Goal: Use online tool/utility: Utilize a website feature to perform a specific function

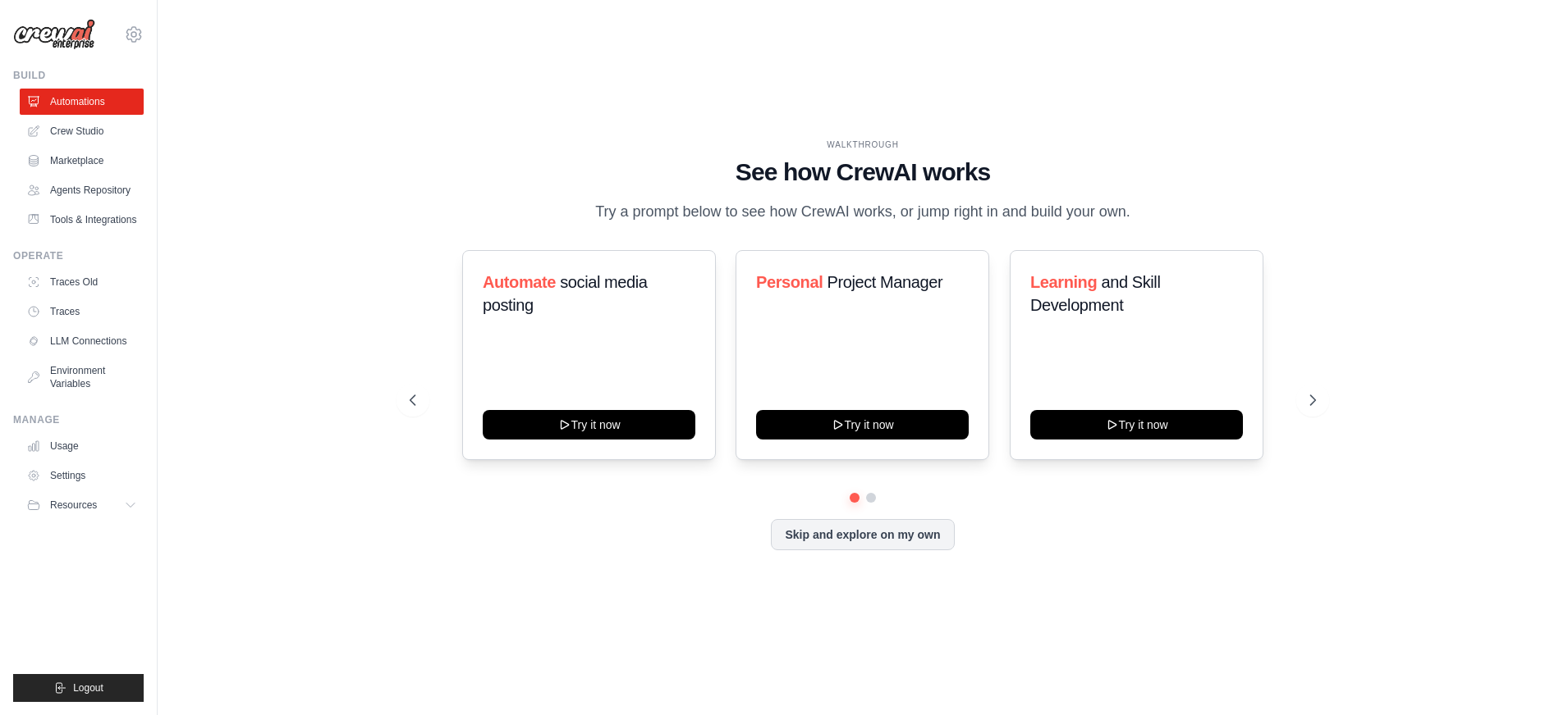
click at [1293, 415] on div "Automate social media posting Try it now Personal Project Manager Try it now Le…" at bounding box center [863, 355] width 906 height 210
click at [1305, 408] on button at bounding box center [1312, 400] width 33 height 33
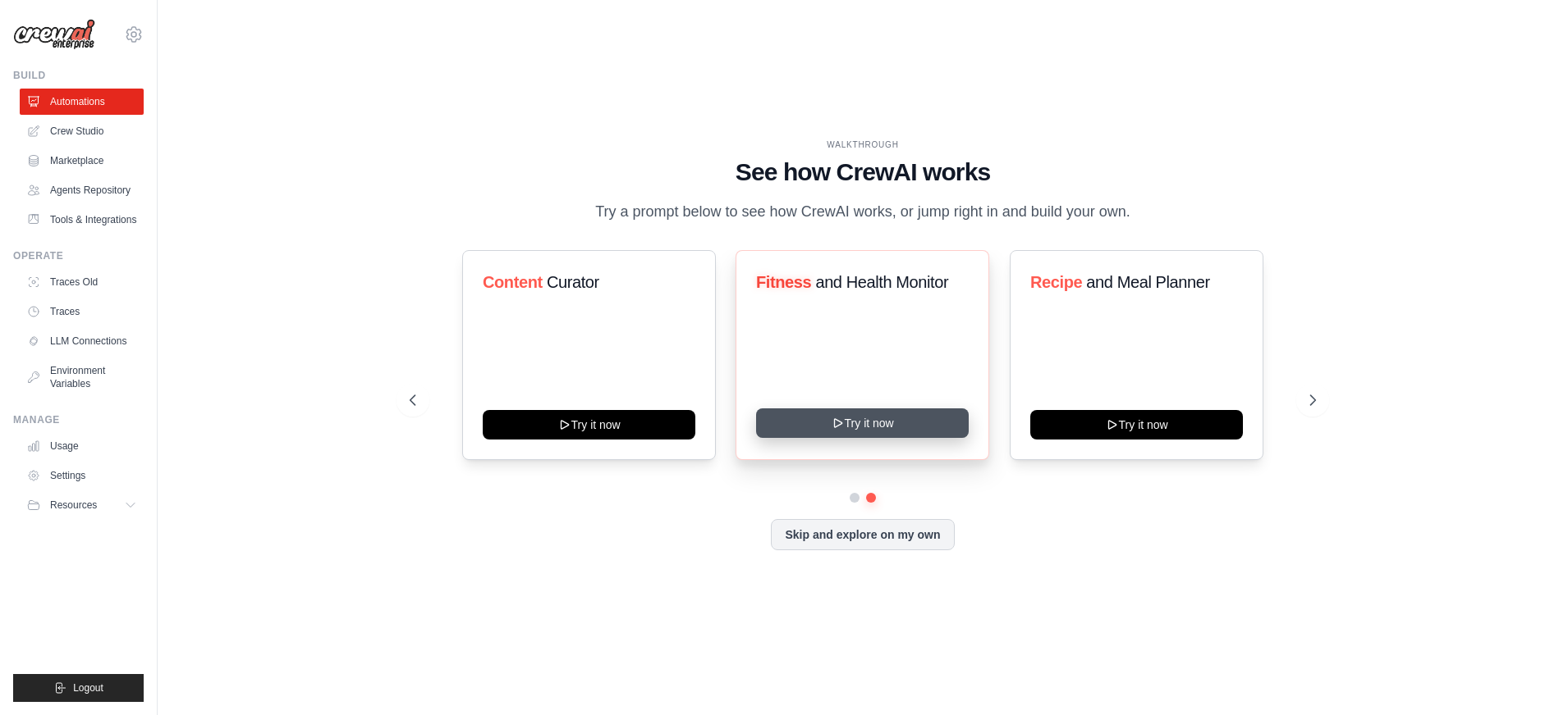
click at [885, 418] on button "Try it now" at bounding box center [862, 423] width 213 height 29
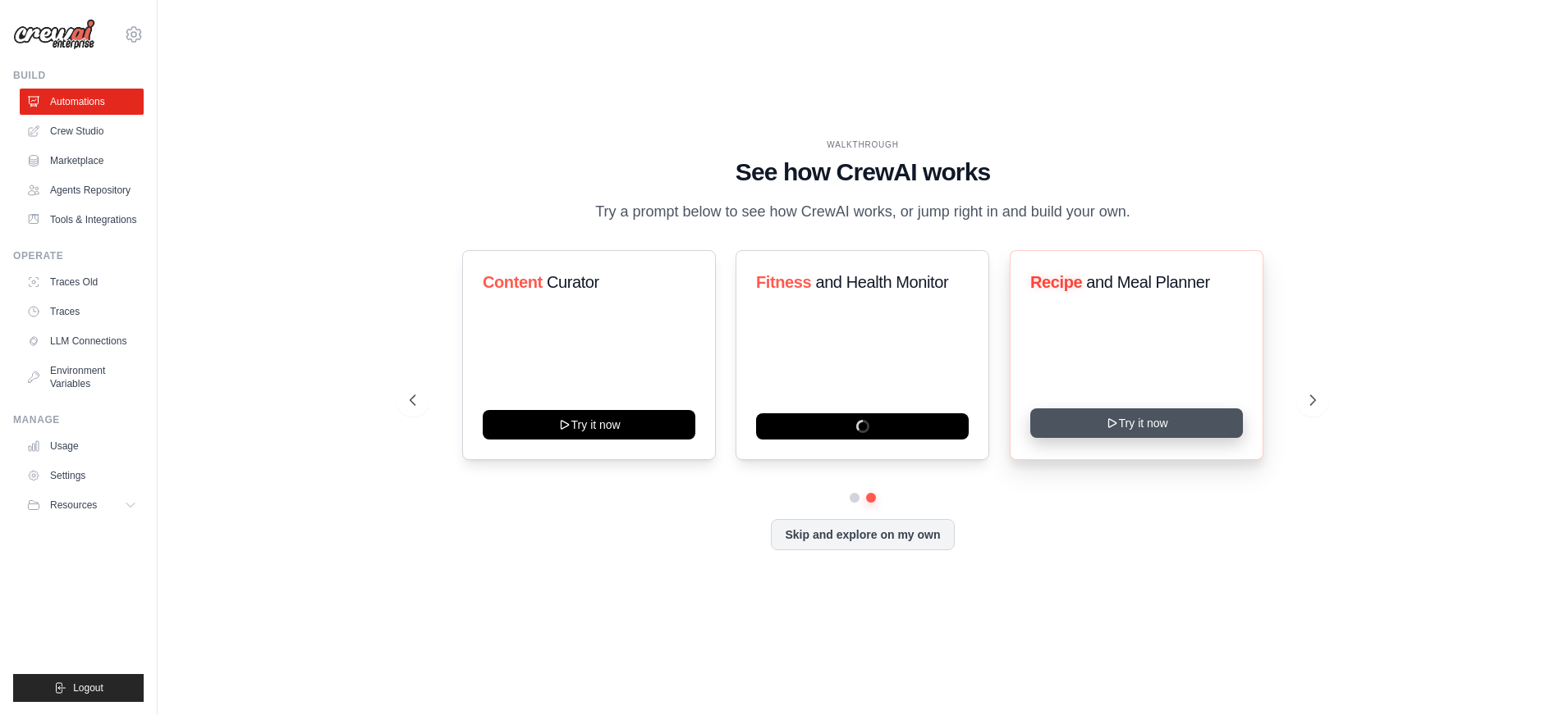
click at [1210, 434] on button "Try it now" at bounding box center [1136, 423] width 213 height 29
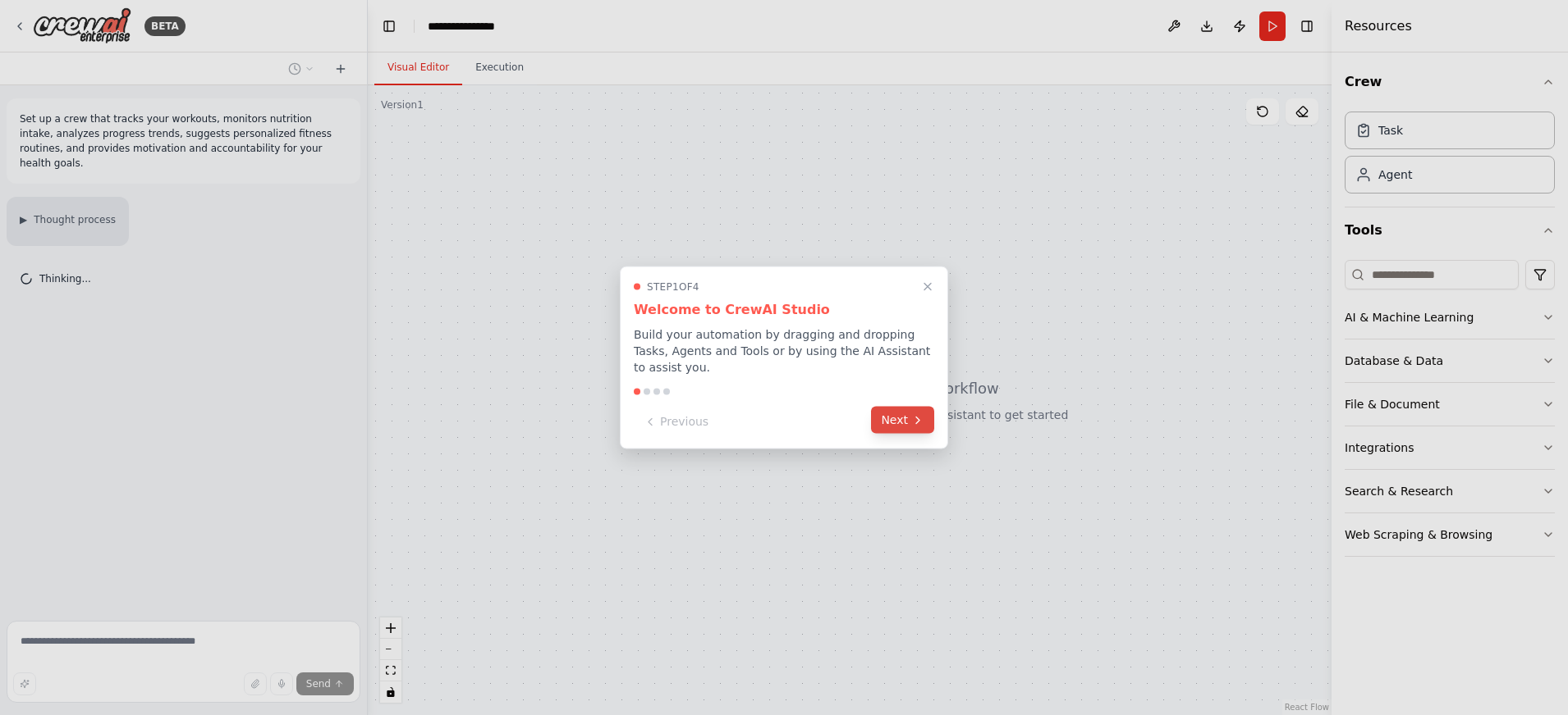
click at [891, 418] on button "Next" at bounding box center [902, 420] width 63 height 27
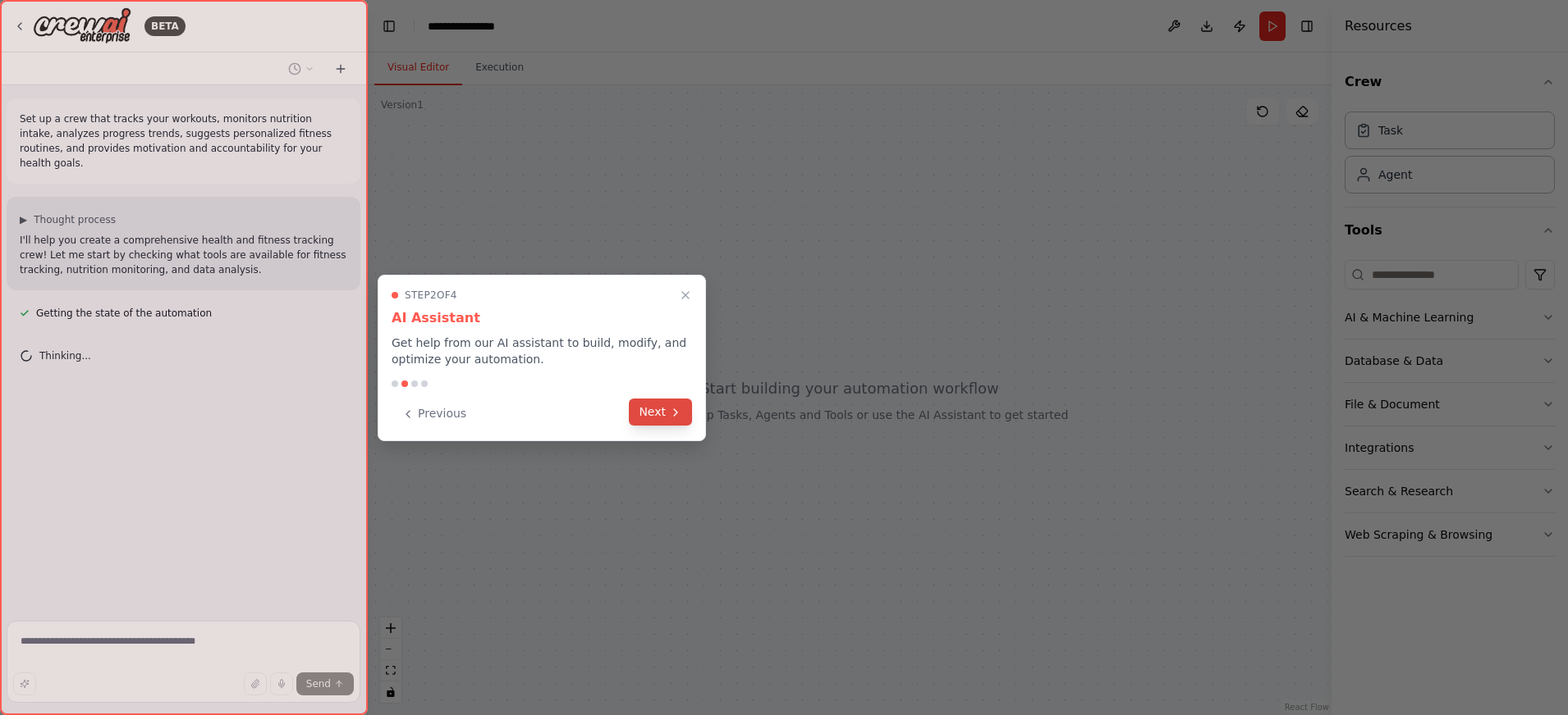
click at [666, 411] on button "Next" at bounding box center [660, 413] width 63 height 27
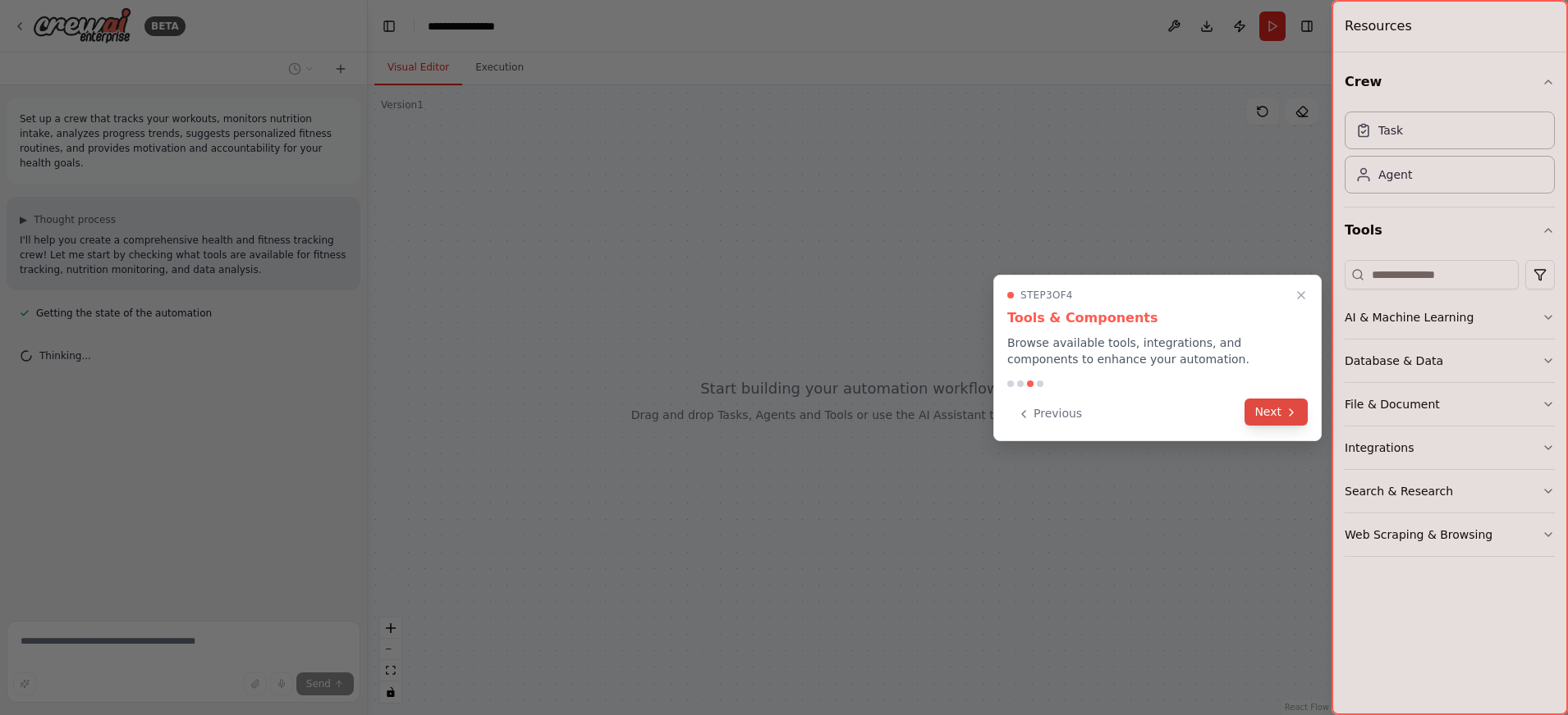
click at [1273, 409] on button "Next" at bounding box center [1275, 413] width 63 height 27
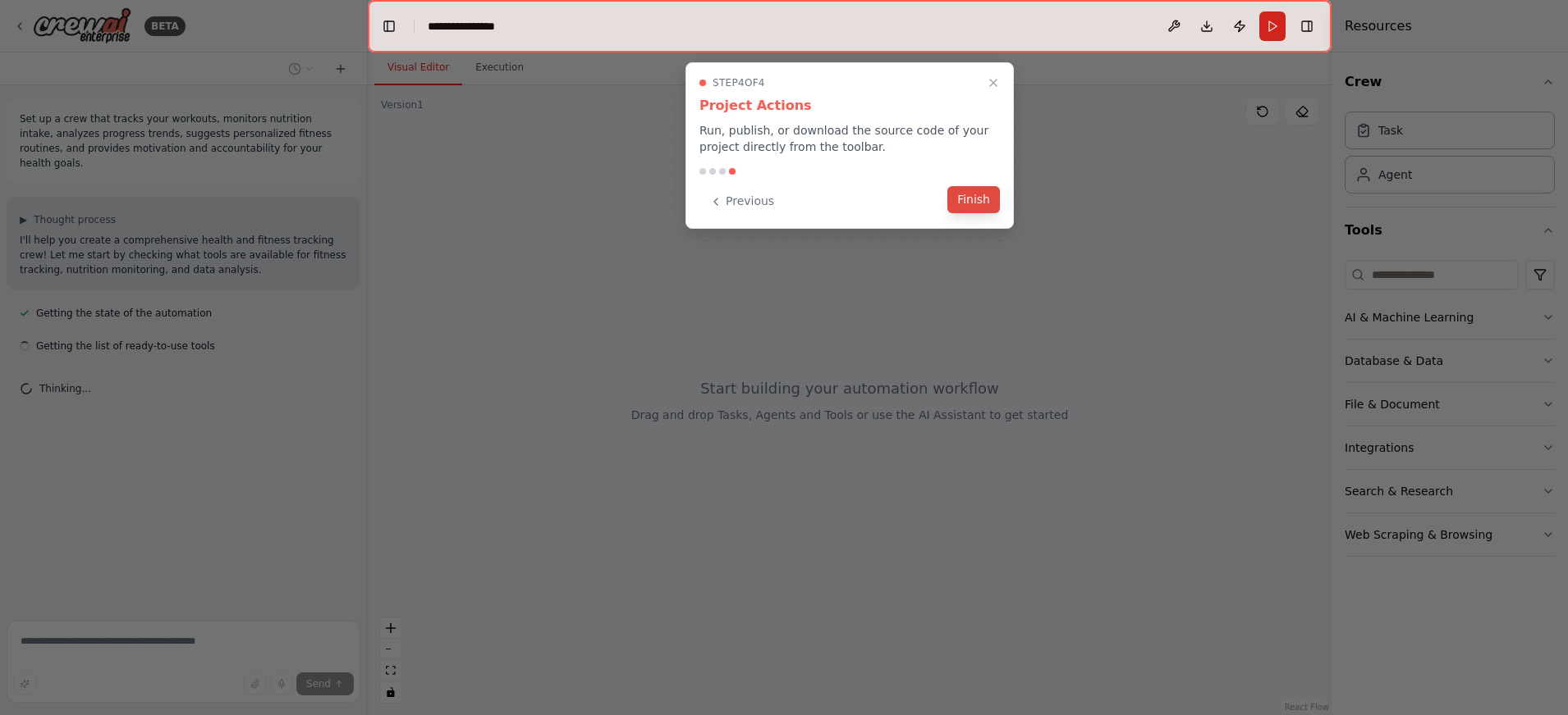
click at [975, 199] on button "Finish" at bounding box center [974, 200] width 52 height 27
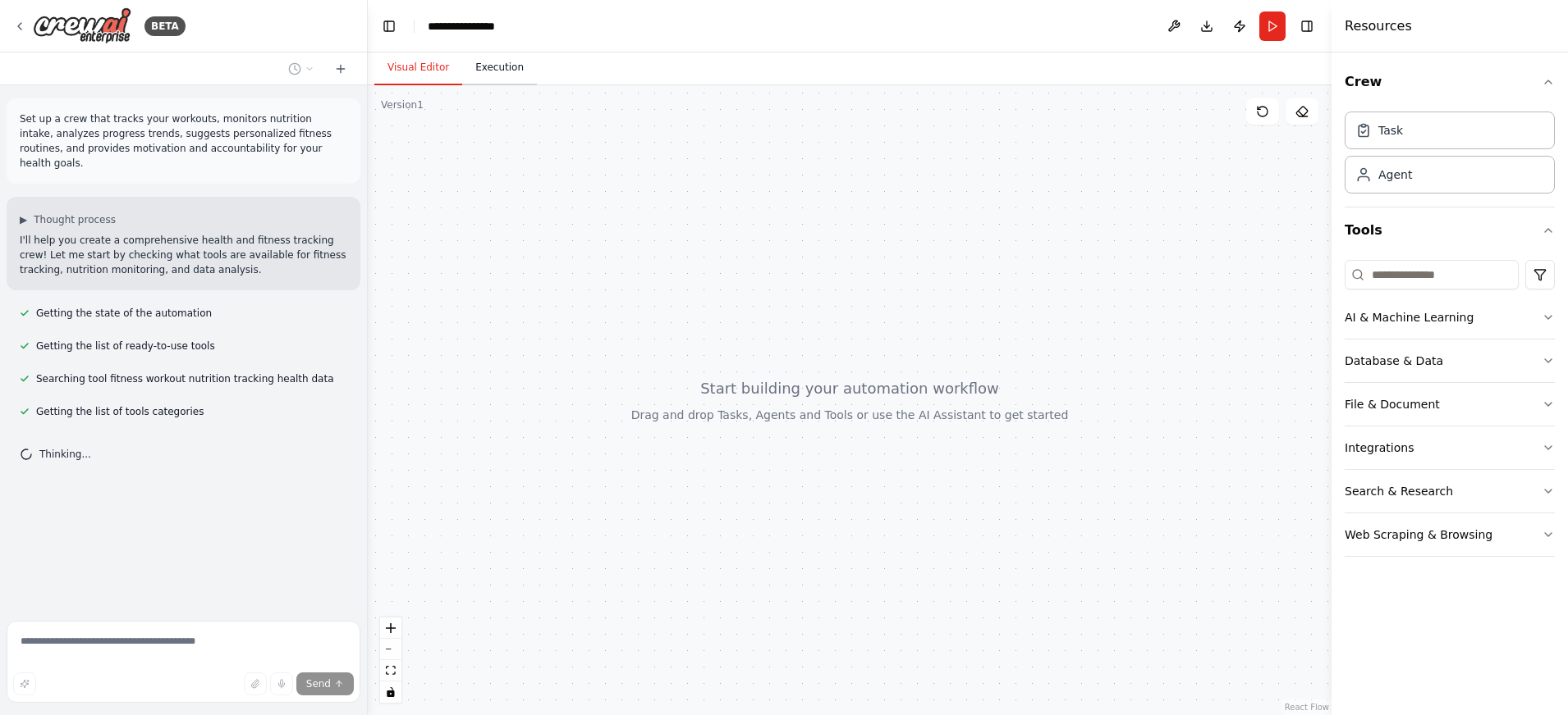
click at [489, 78] on button "Execution" at bounding box center [499, 68] width 75 height 34
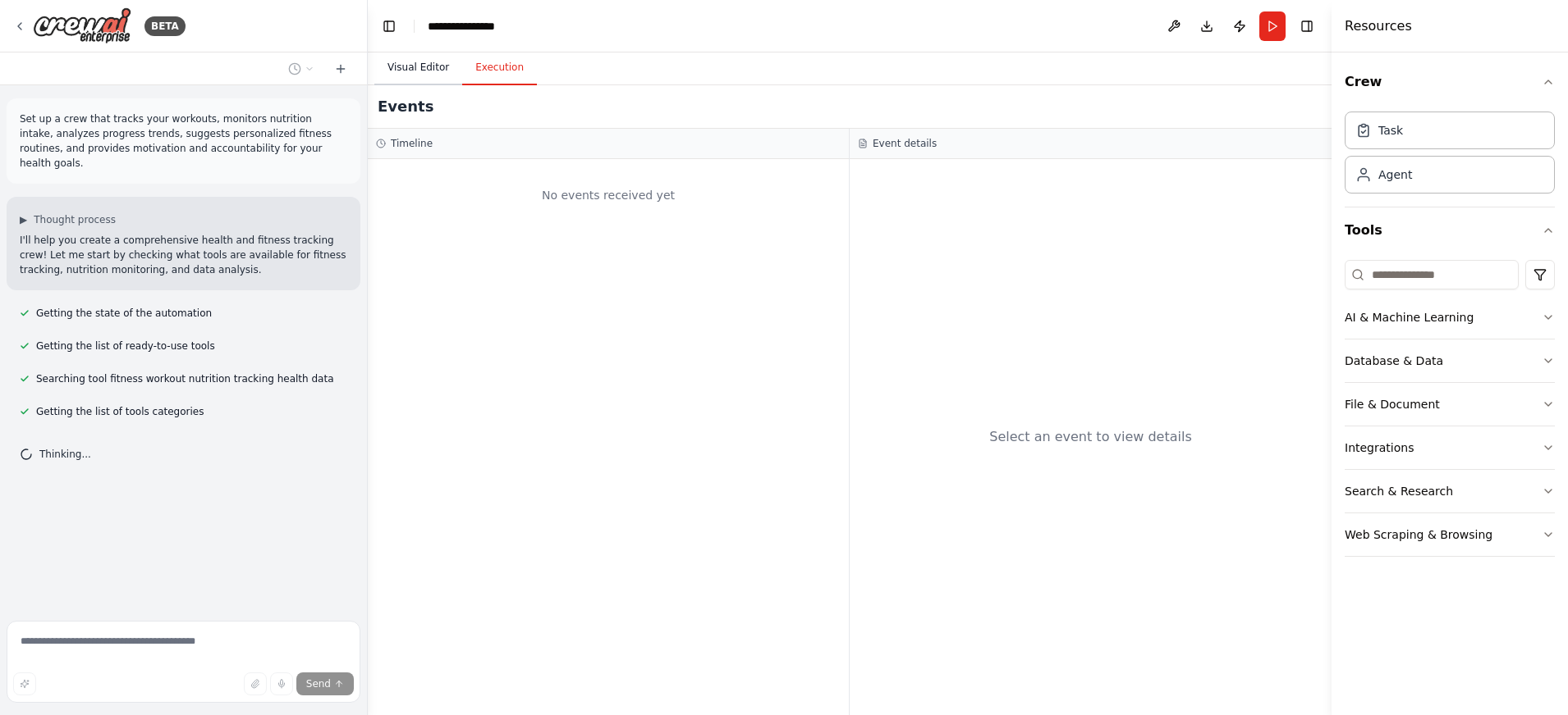
click at [430, 78] on button "Visual Editor" at bounding box center [418, 68] width 87 height 34
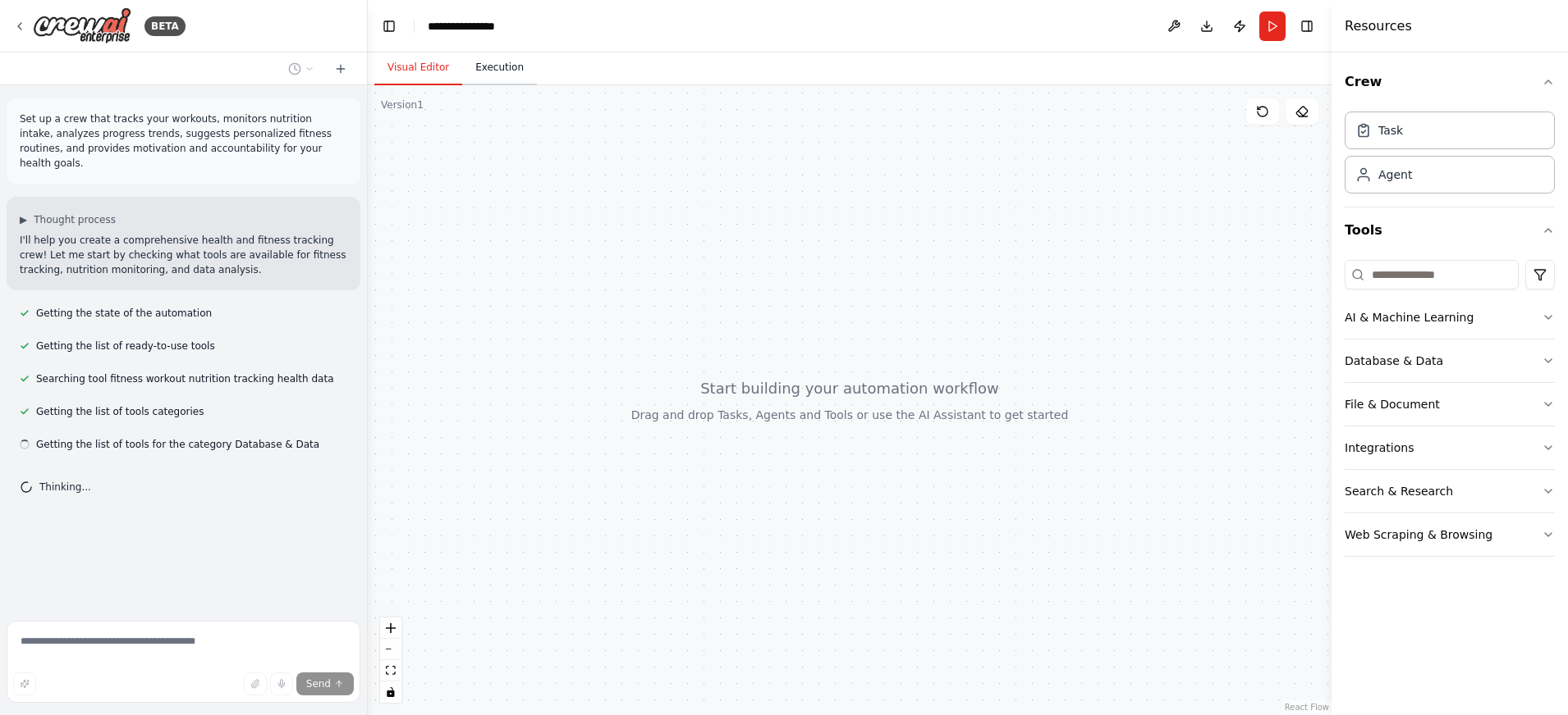
click at [495, 76] on button "Execution" at bounding box center [499, 68] width 75 height 34
click at [441, 71] on button "Visual Editor" at bounding box center [418, 68] width 87 height 34
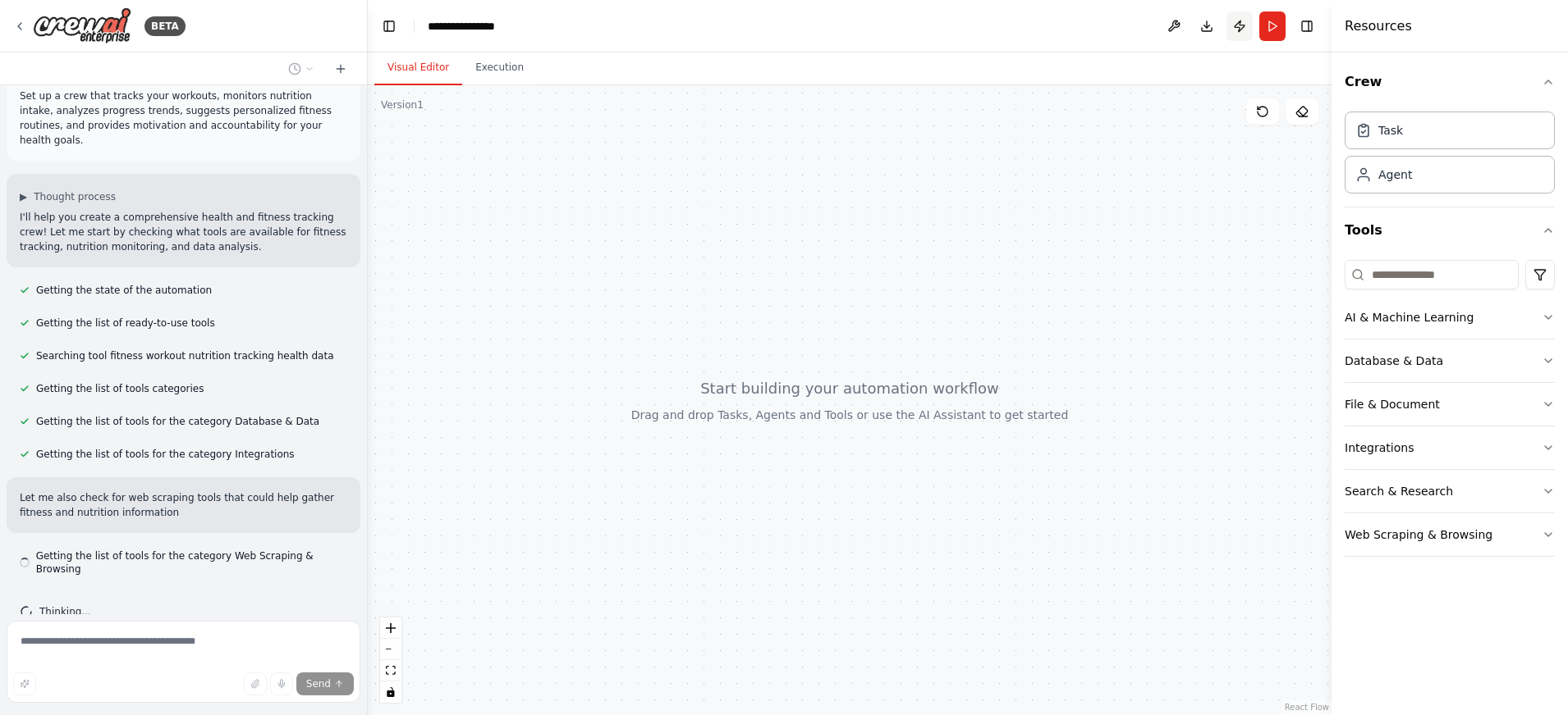
scroll to position [38, 0]
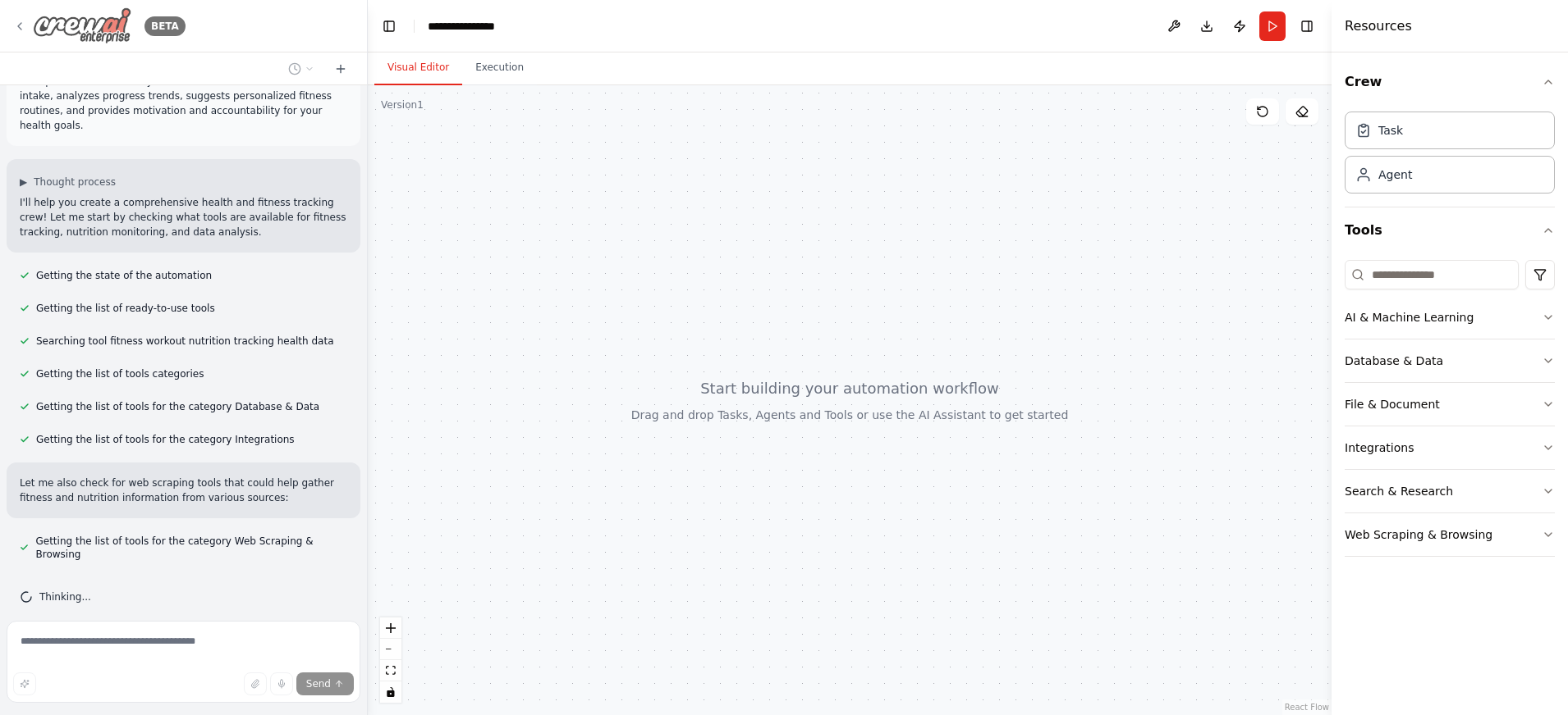
click at [28, 18] on div "BETA" at bounding box center [99, 26] width 172 height 37
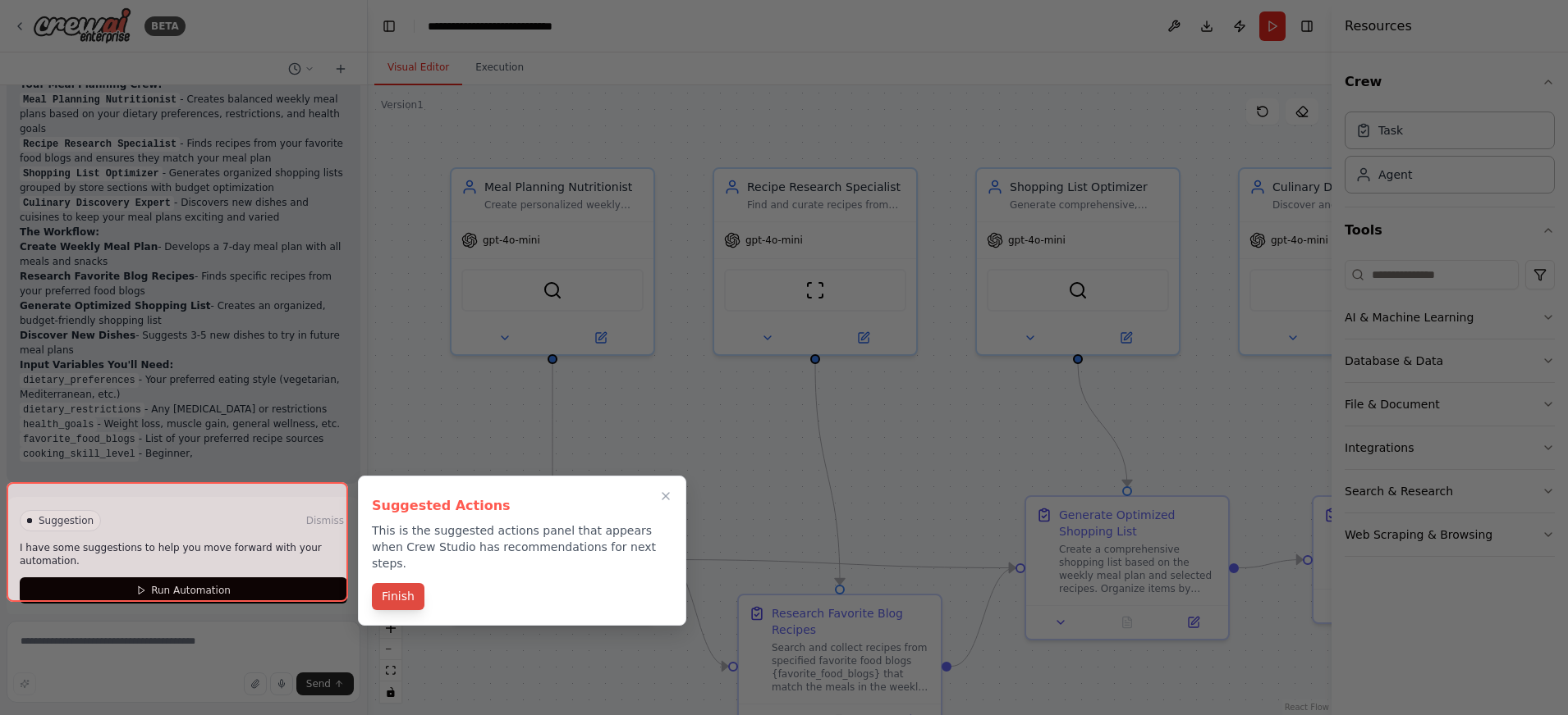
click at [406, 586] on button "Finish" at bounding box center [398, 597] width 52 height 27
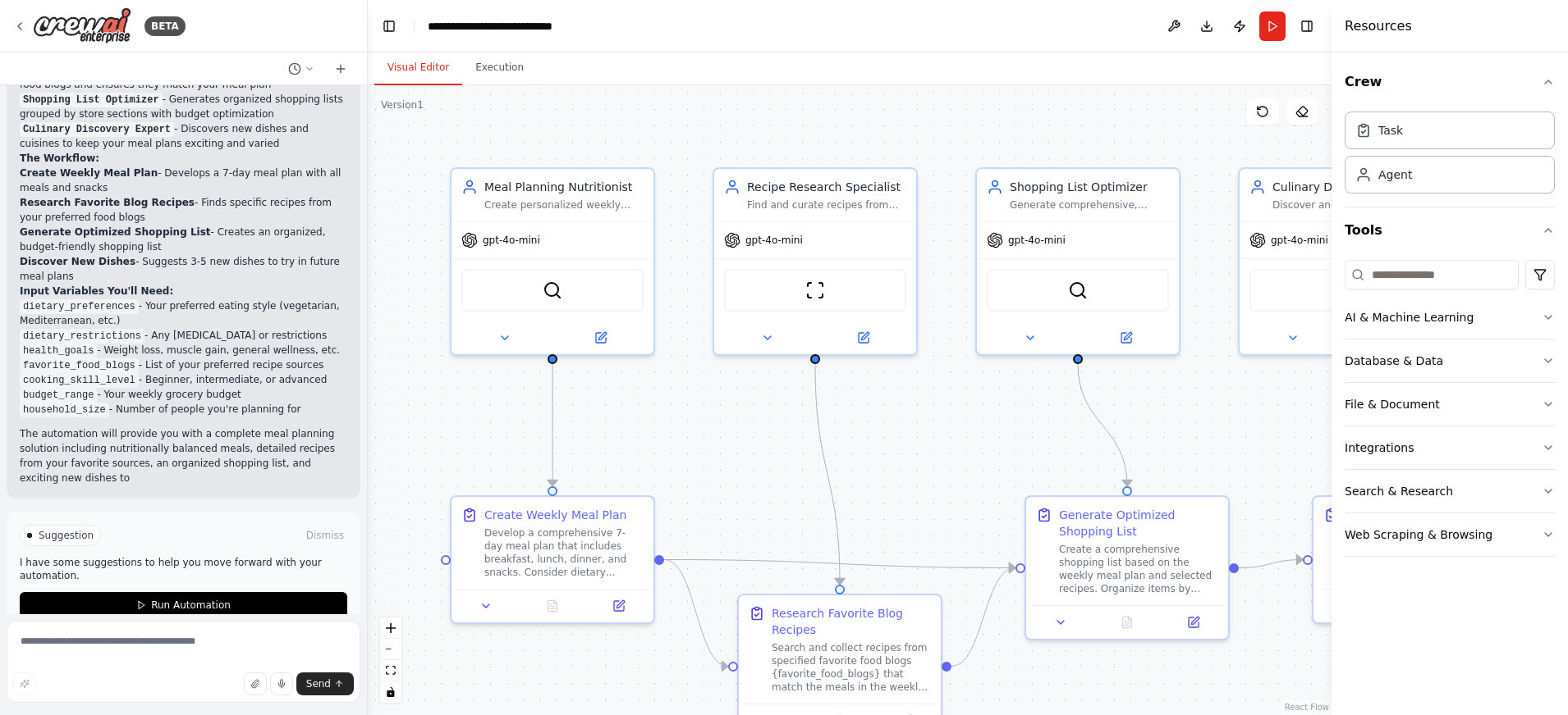
scroll to position [1521, 0]
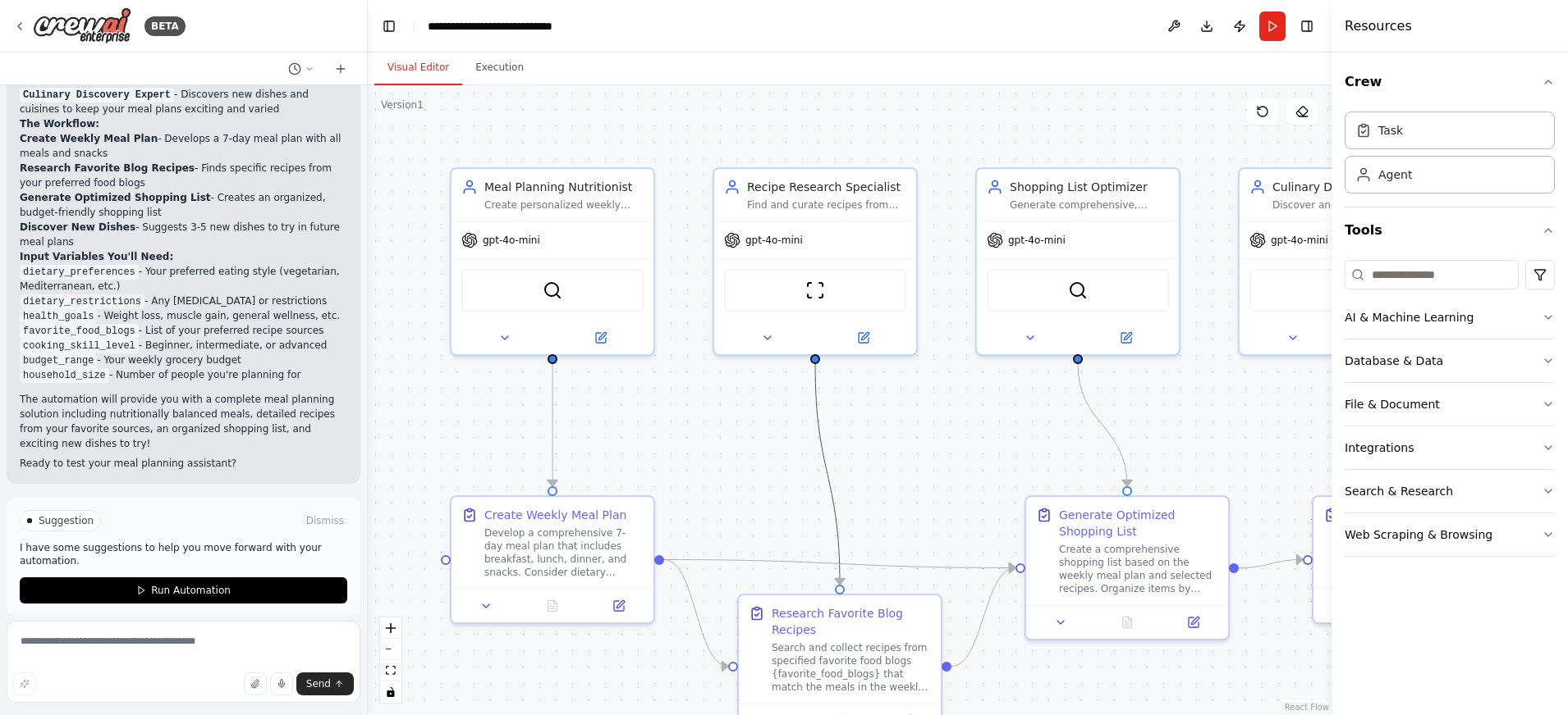
click at [819, 455] on icon "Edge from 5f21dca7-2744-40cb-90b3-0fb3e69c0348 to f472d694-c1c3-4aa8-91b7-eb7d6…" at bounding box center [827, 475] width 24 height 221
click at [757, 463] on div ".deletable-edge-delete-btn { width: 20px; height: 20px; border: 0px solid #ffff…" at bounding box center [849, 401] width 964 height 630
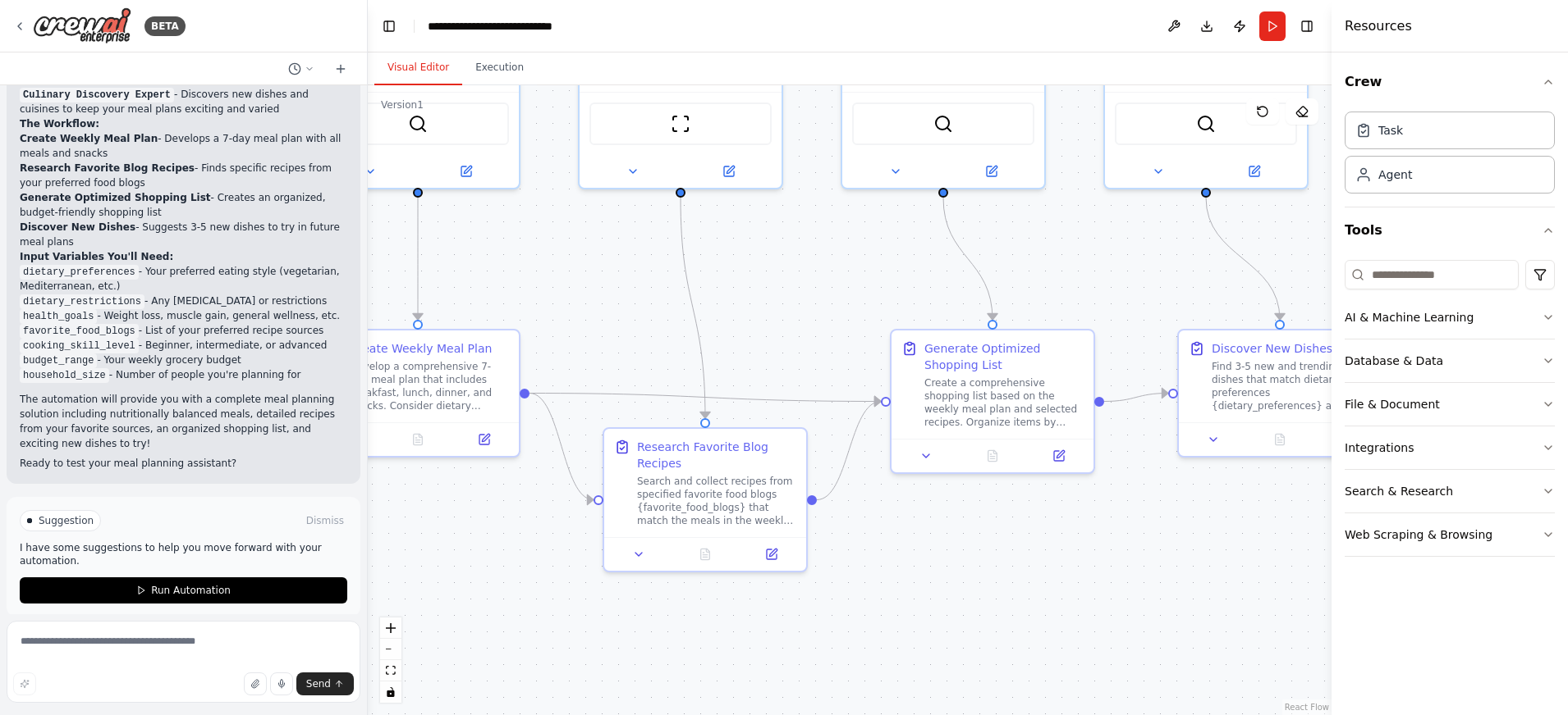
drag, startPoint x: 758, startPoint y: 491, endPoint x: 540, endPoint y: 308, distance: 284.6
click at [542, 308] on div ".deletable-edge-delete-btn { width: 20px; height: 20px; border: 0px solid #ffff…" at bounding box center [849, 401] width 964 height 630
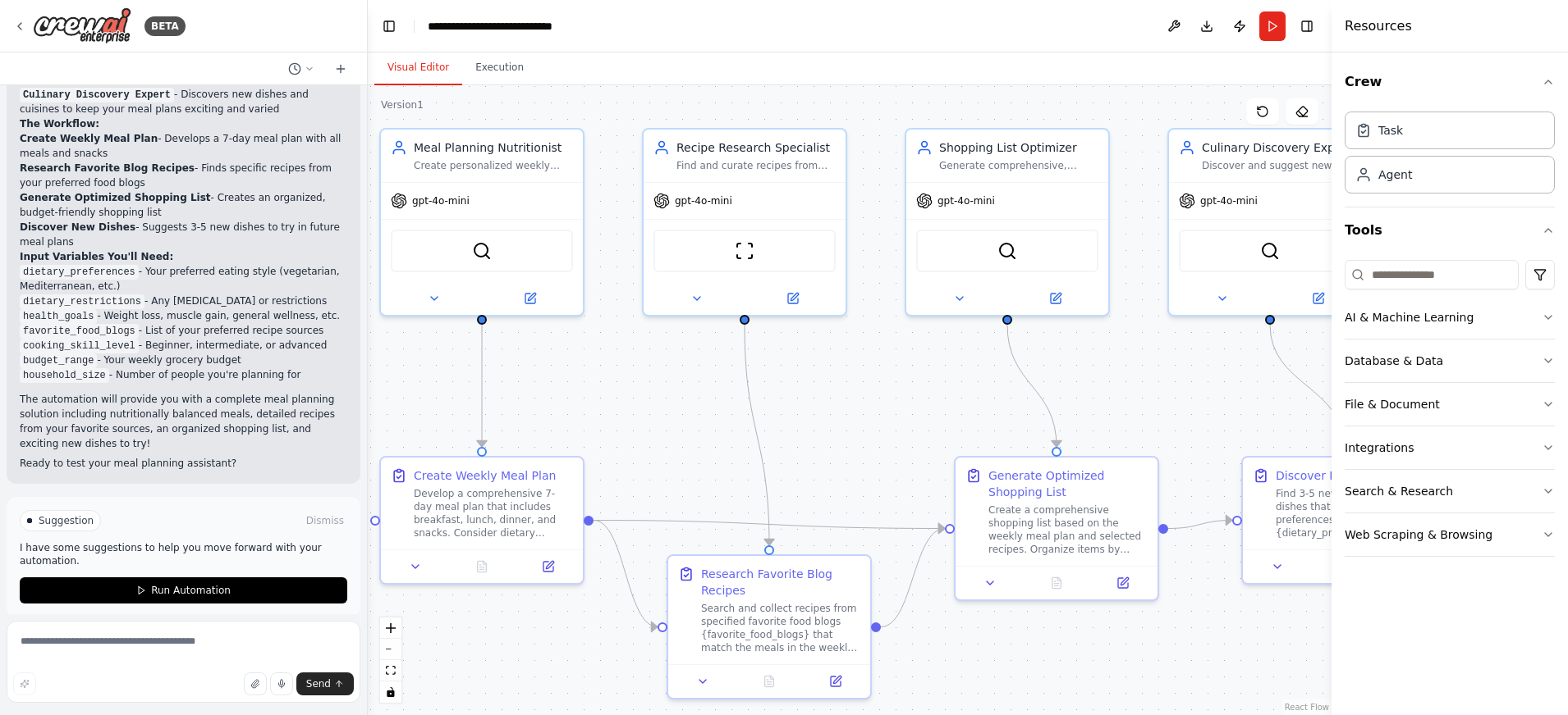
drag, startPoint x: 1018, startPoint y: 524, endPoint x: 1164, endPoint y: 667, distance: 204.4
click at [1164, 667] on div ".deletable-edge-delete-btn { width: 20px; height: 20px; border: 0px solid #ffff…" at bounding box center [849, 401] width 964 height 630
click at [767, 623] on div "Search and collect recipes from specified favorite food blogs {favorite_food_bl…" at bounding box center [789, 625] width 159 height 52
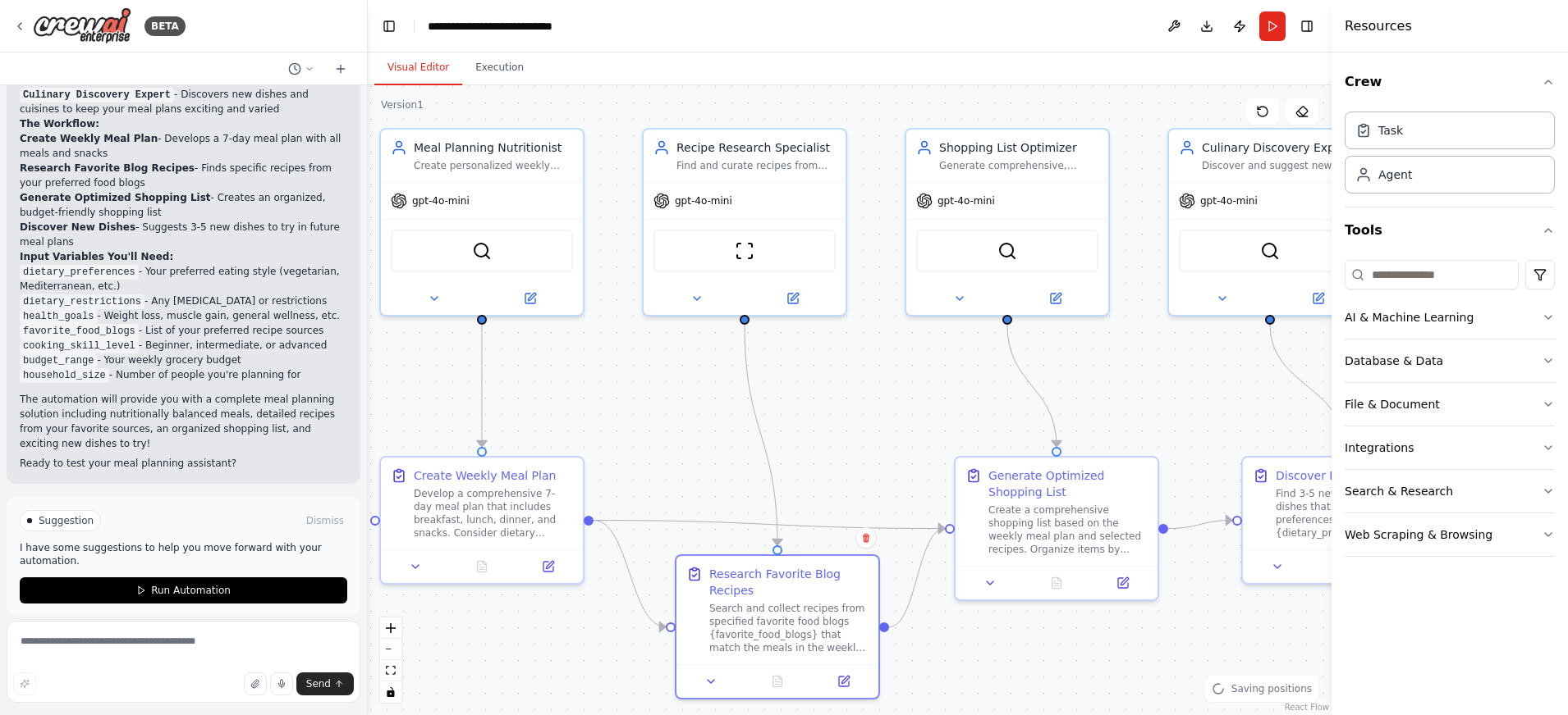
click at [639, 396] on div ".deletable-edge-delete-btn { width: 20px; height: 20px; border: 0px solid #ffff…" at bounding box center [849, 401] width 964 height 630
